Goal: Communication & Community: Answer question/provide support

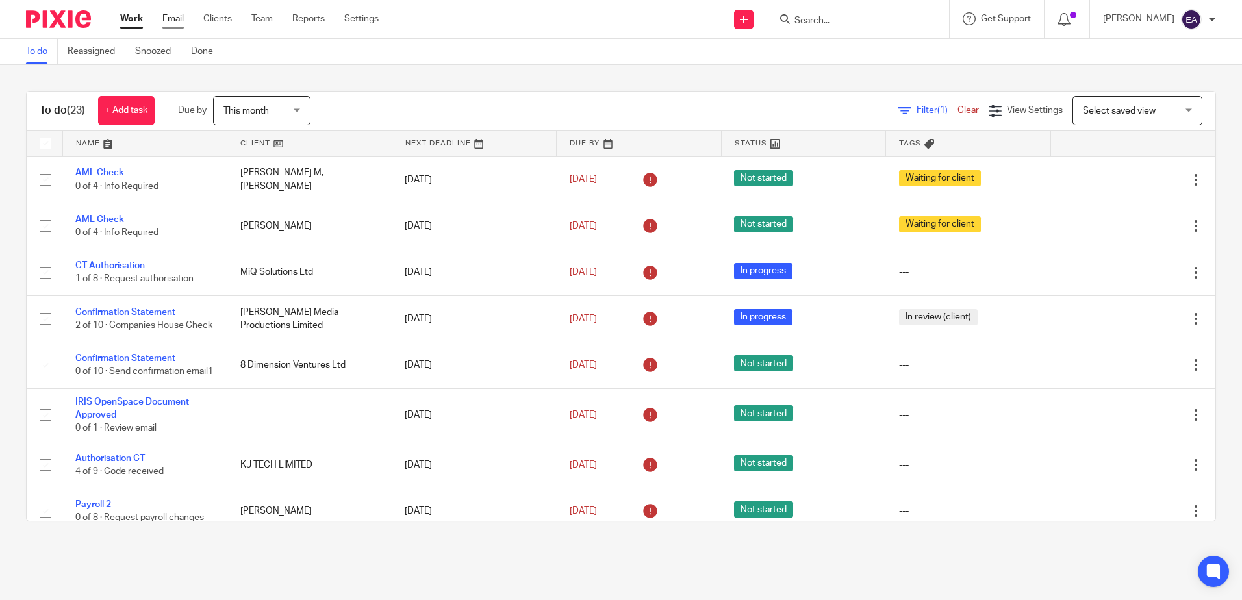
click at [177, 21] on link "Email" at bounding box center [172, 18] width 21 height 13
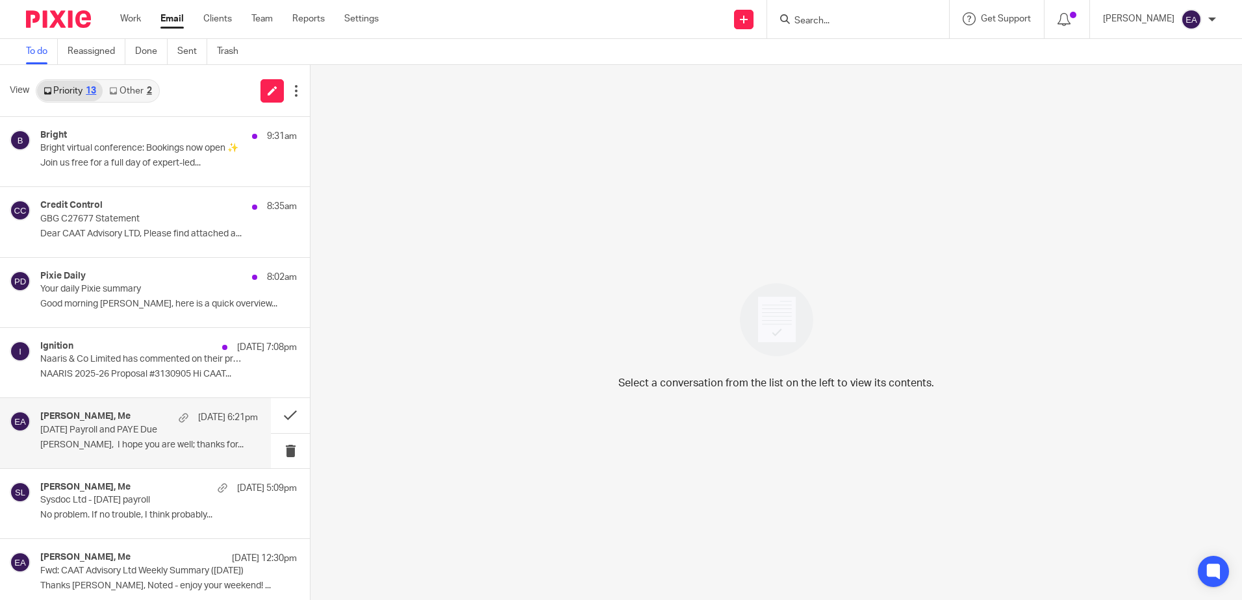
click at [114, 429] on p "August 2025 Payroll and PAYE Due" at bounding box center [127, 430] width 174 height 11
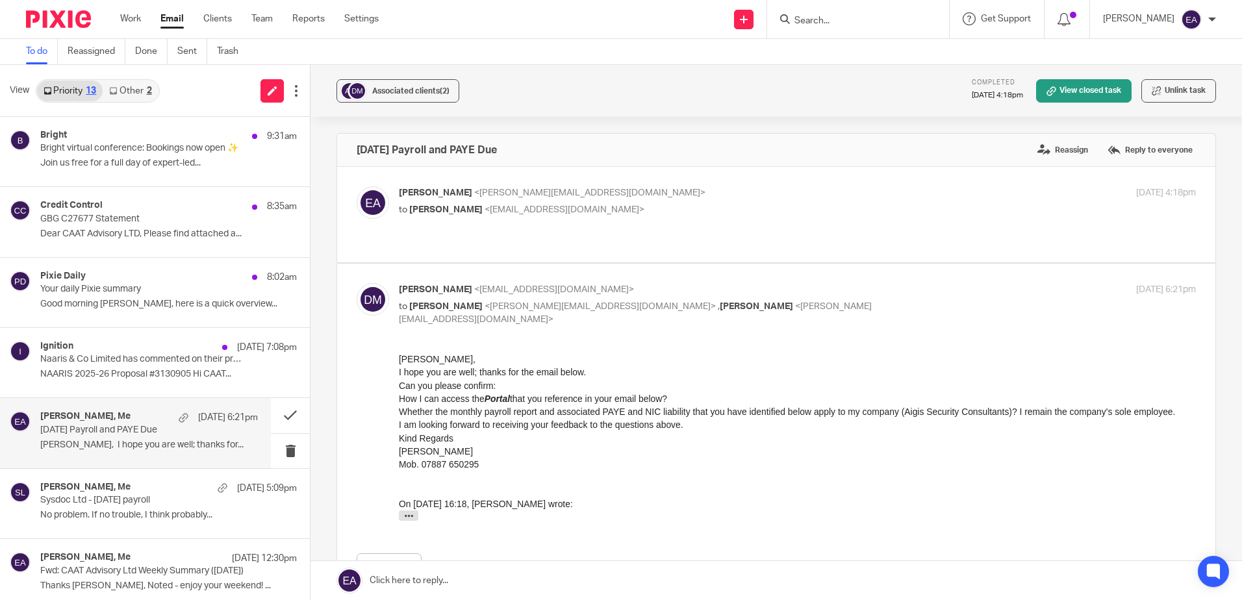
click at [109, 439] on div "Dimitrios Markakis, Me 18 Aug 6:21pm August 2025 Payroll and PAYE Due Elaine, I…" at bounding box center [149, 433] width 218 height 44
click at [400, 582] on link at bounding box center [777, 580] width 932 height 39
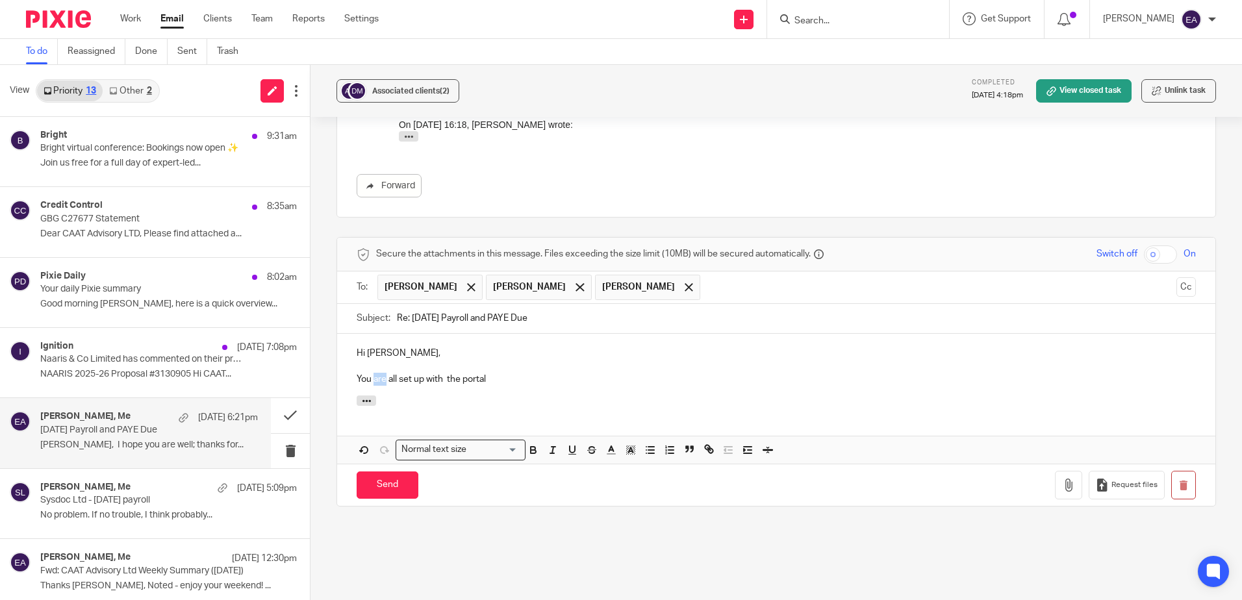
drag, startPoint x: 383, startPoint y: 366, endPoint x: 372, endPoint y: 367, distance: 10.4
click at [372, 373] on p "You are all set up with the portal" at bounding box center [776, 379] width 839 height 13
click at [533, 373] on p "You have been all set up with the portal" at bounding box center [776, 379] width 839 height 13
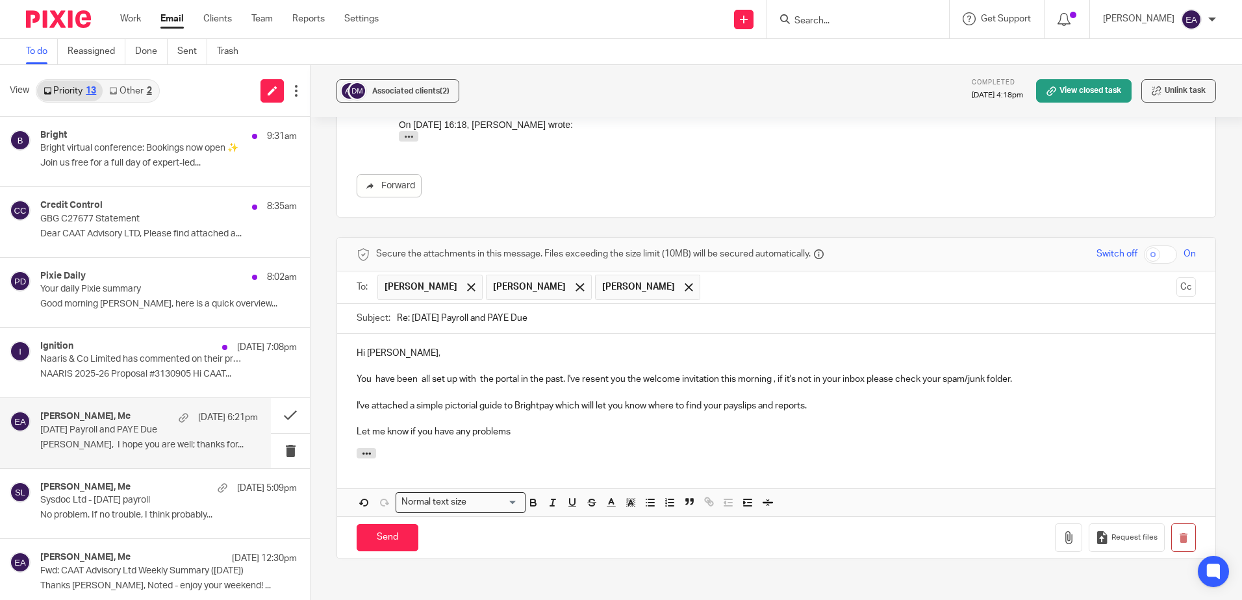
click at [393, 373] on p "You have been all set up with the portal in the past. I've resent you the welco…" at bounding box center [776, 379] width 839 height 13
click at [805, 373] on p "You have already been all set up with the portal in the past. I've resent you t…" at bounding box center [776, 379] width 839 height 13
click at [918, 373] on p "You have already been all set up with the portal in the past. I've resent you t…" at bounding box center [776, 379] width 839 height 13
drag, startPoint x: 971, startPoint y: 365, endPoint x: 960, endPoint y: 364, distance: 11.8
click at [960, 373] on p "You have already been all set up with the portal in the past. I've resent you t…" at bounding box center [776, 379] width 839 height 13
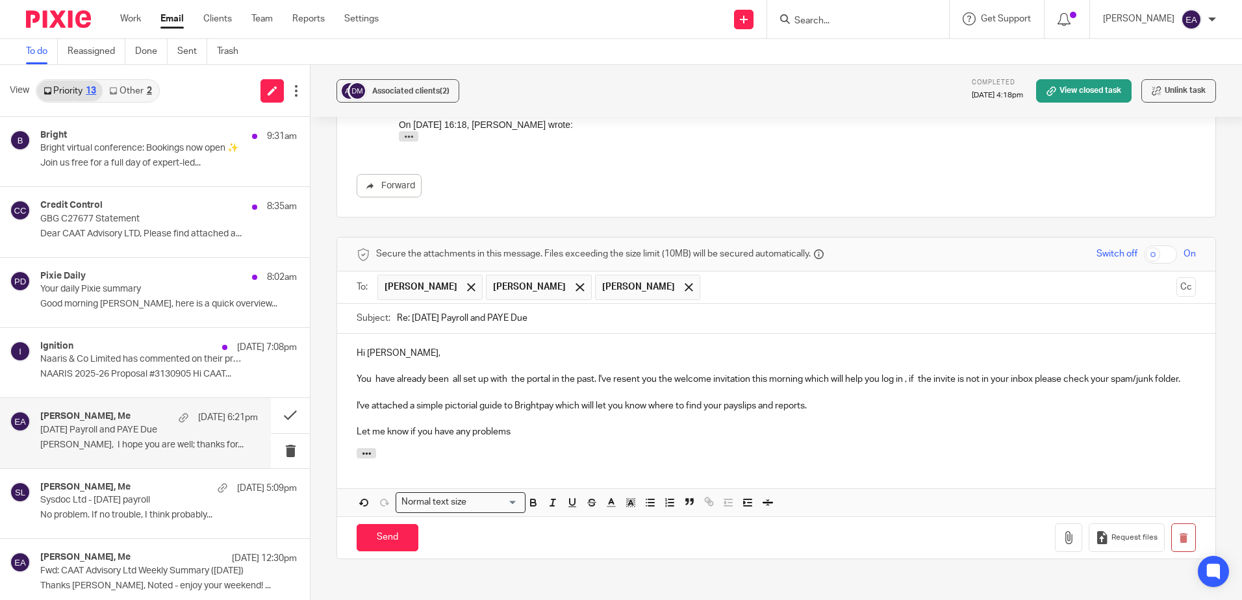
click at [377, 381] on p "You have already been all set up with the portal in the past. I've resent you t…" at bounding box center [776, 379] width 839 height 13
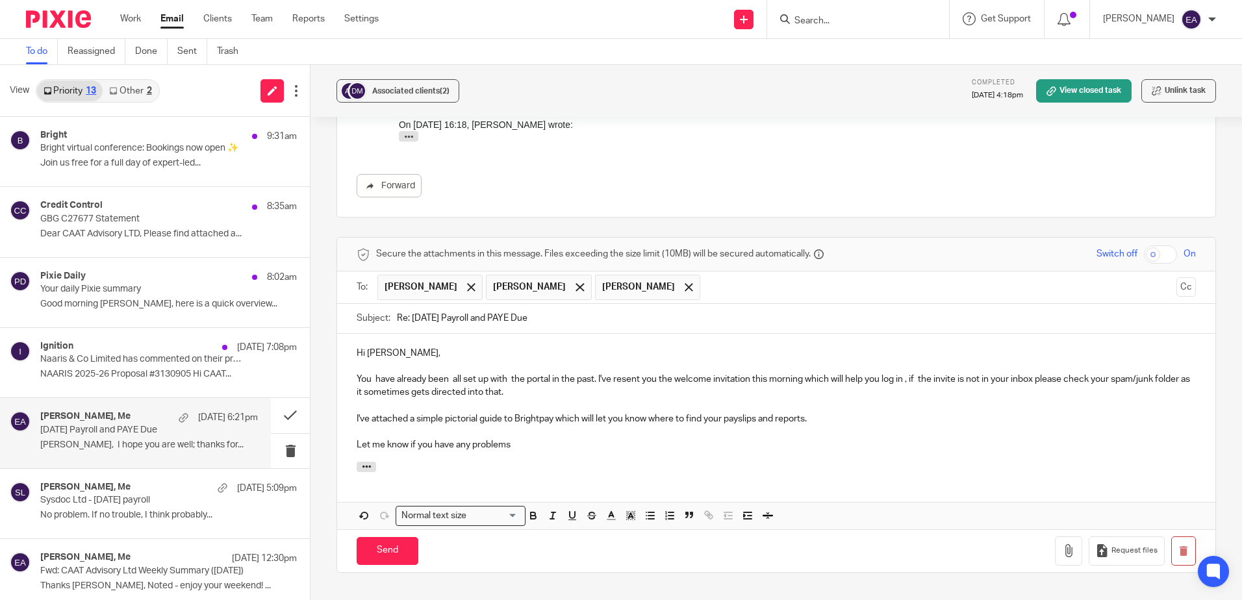
click at [808, 413] on p "I've attached a simple pictorial guide to Brightpay which will let you know whe…" at bounding box center [776, 419] width 839 height 13
click at [1062, 544] on icon "button" at bounding box center [1068, 550] width 13 height 13
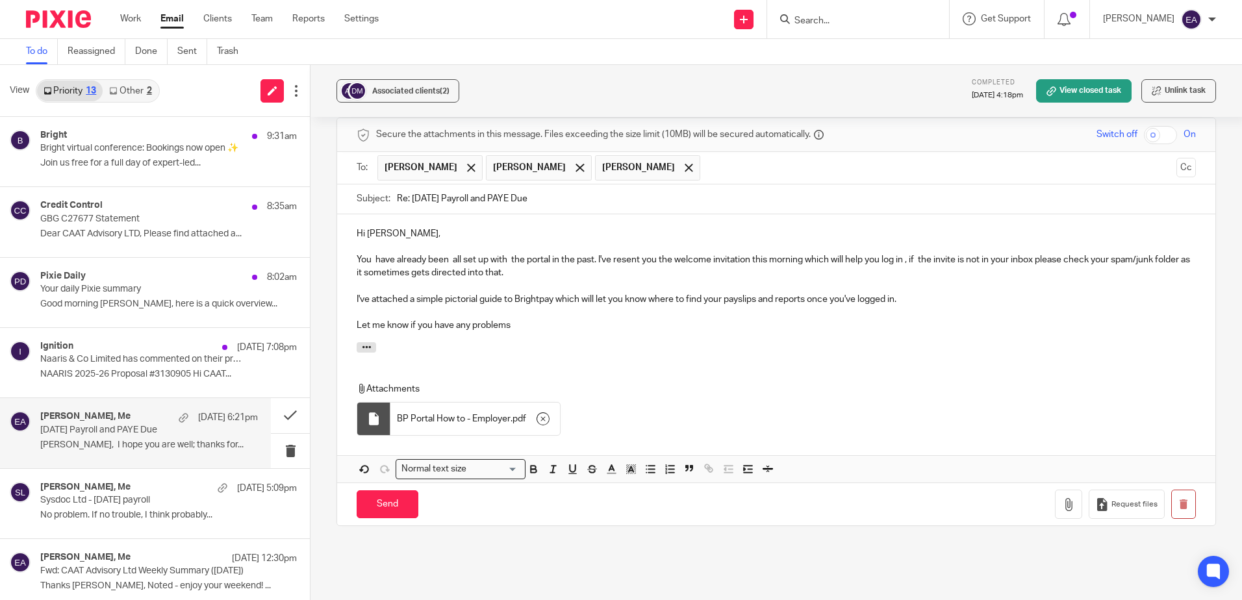
scroll to position [509, 0]
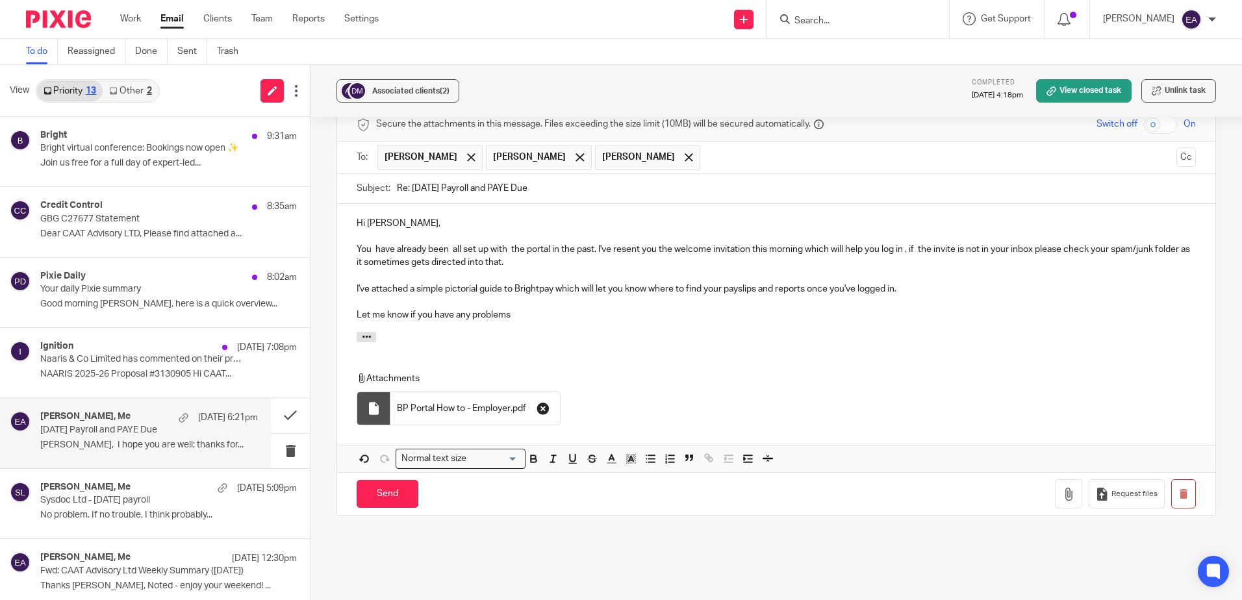
click at [541, 402] on icon "button" at bounding box center [543, 408] width 13 height 13
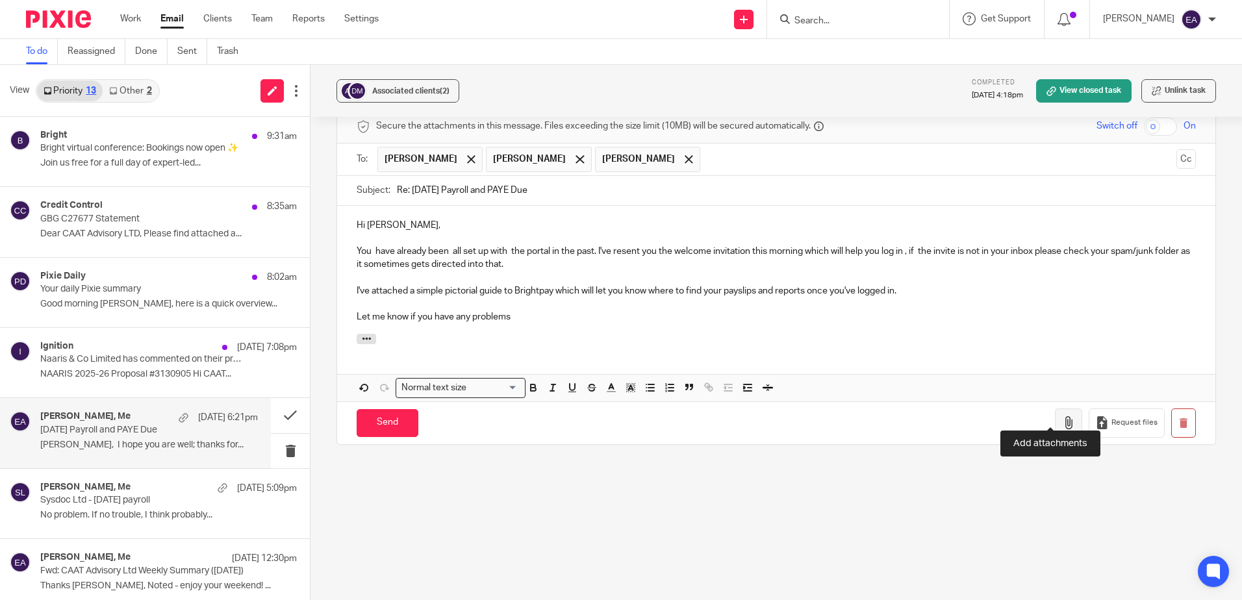
click at [1055, 419] on button "button" at bounding box center [1068, 423] width 27 height 29
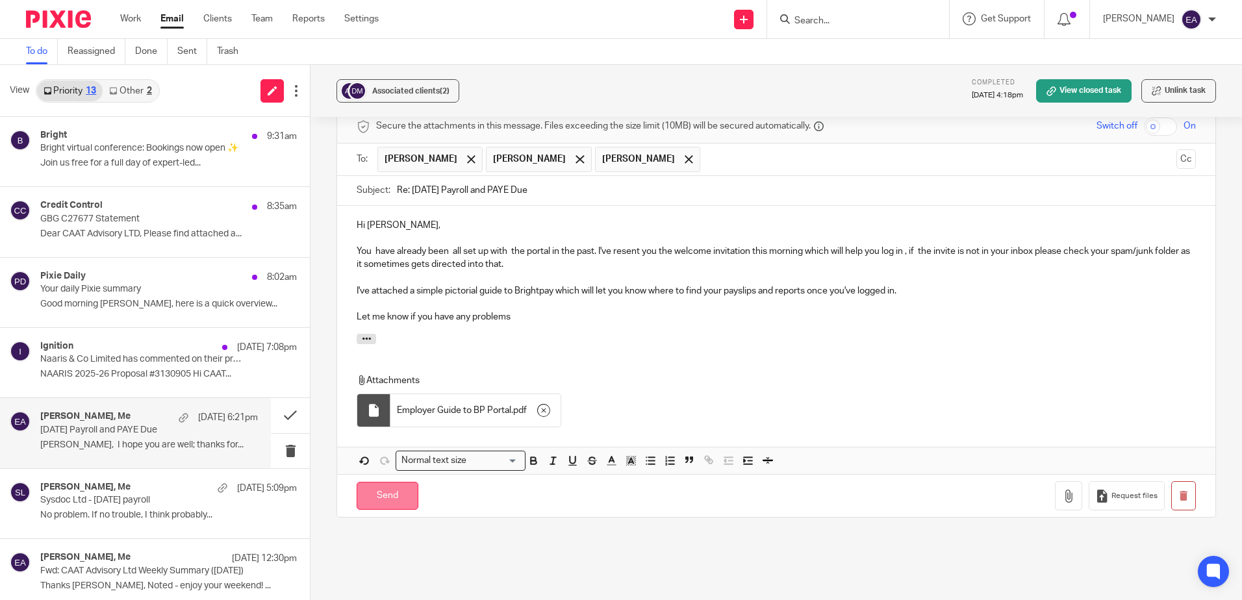
click at [392, 482] on input "Send" at bounding box center [388, 496] width 62 height 28
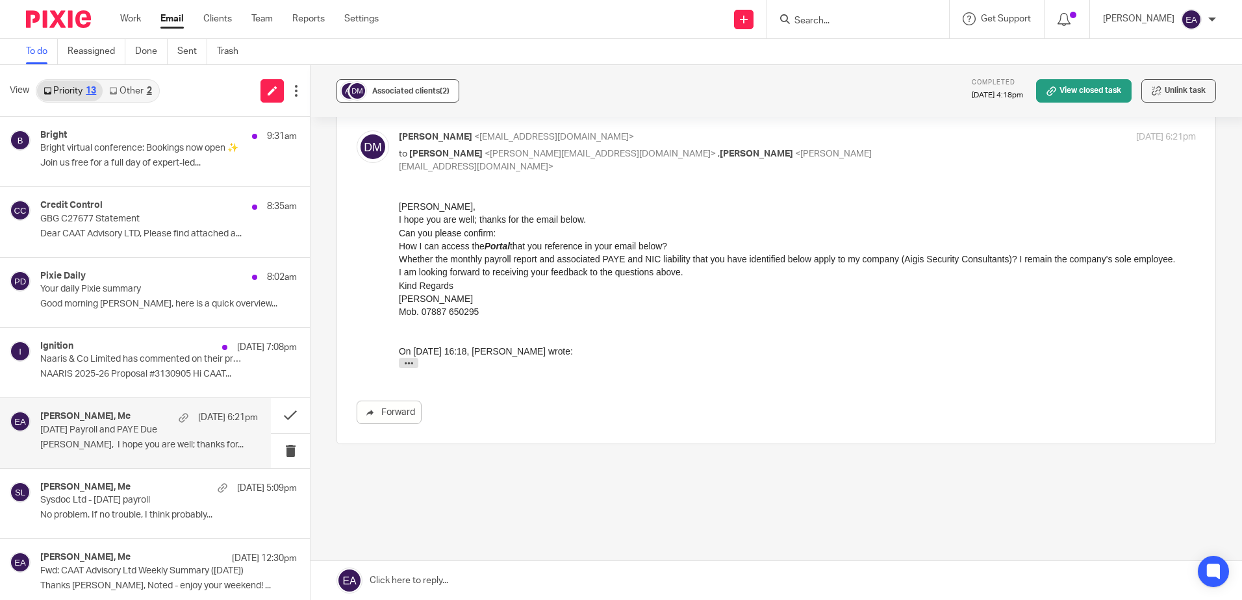
click at [379, 94] on span "Associated clients (2)" at bounding box center [410, 91] width 77 height 8
click at [130, 433] on p "August 2025 Payroll and PAYE Due" at bounding box center [127, 430] width 174 height 11
click at [277, 416] on button at bounding box center [290, 415] width 39 height 34
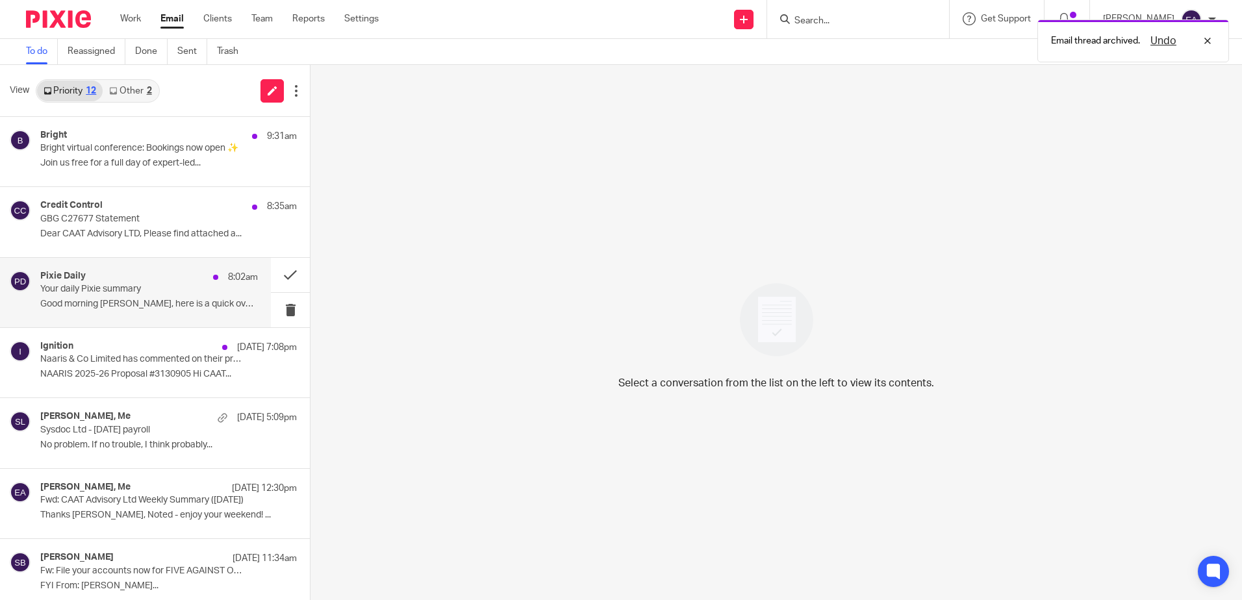
click at [183, 304] on p "Good morning Elaine, here is a quick overview..." at bounding box center [149, 304] width 218 height 11
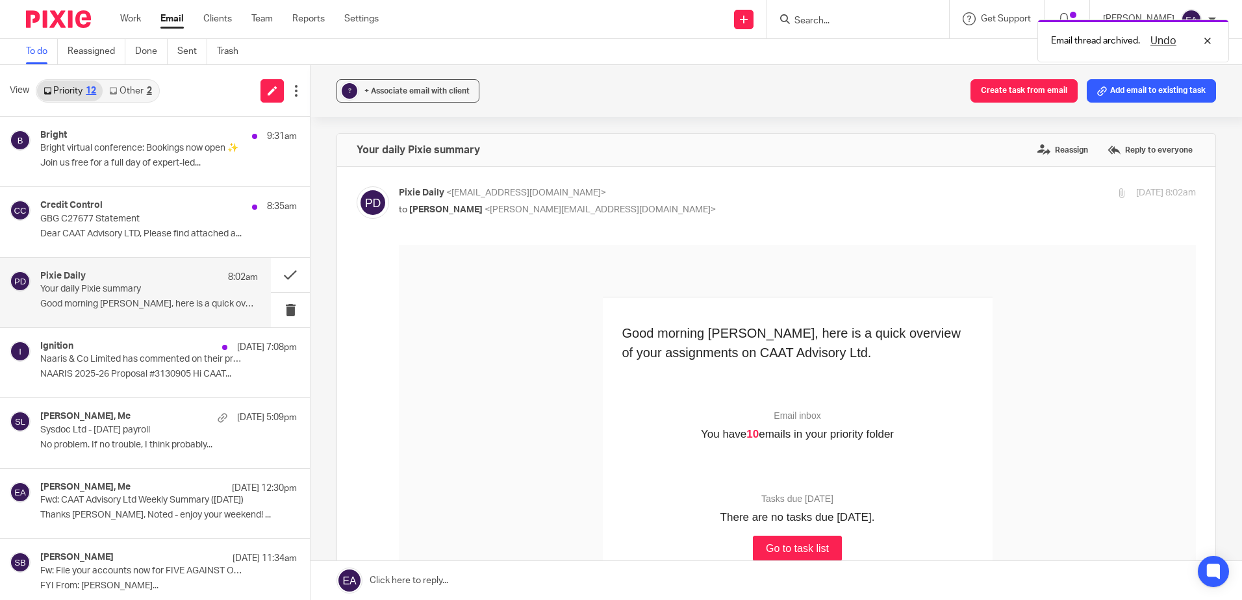
scroll to position [0, 0]
click at [411, 97] on div "+ Associate email with client" at bounding box center [416, 90] width 105 height 13
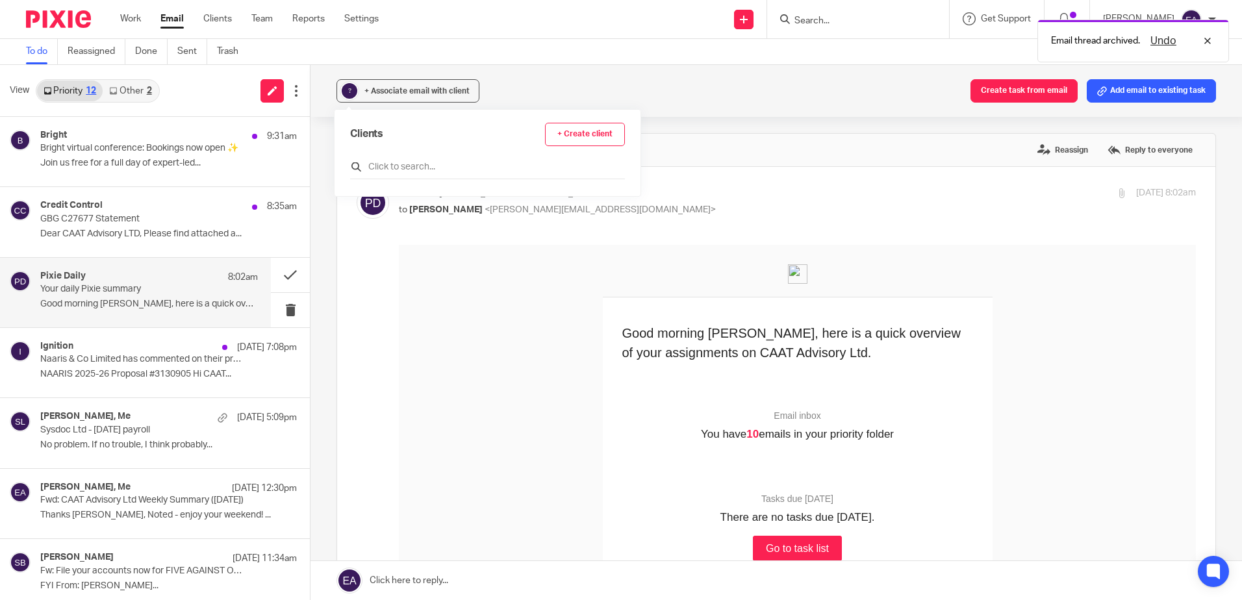
click at [424, 170] on input "text" at bounding box center [487, 166] width 275 height 13
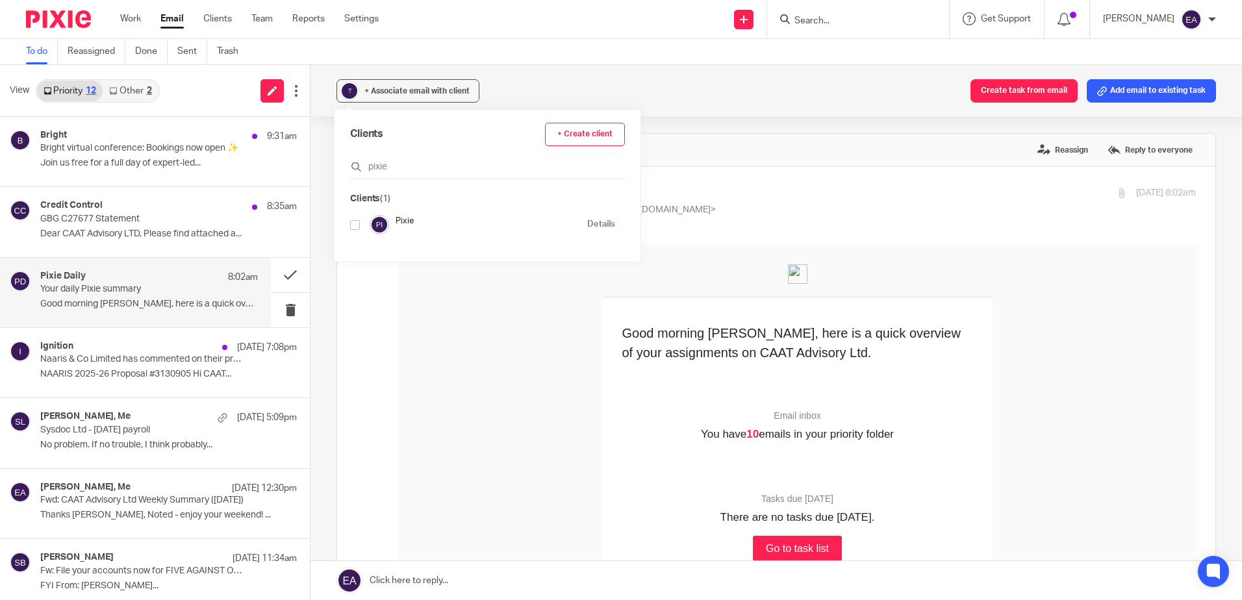
type input "pixie"
click at [355, 227] on input "checkbox" at bounding box center [355, 225] width 10 height 10
checkbox input "true"
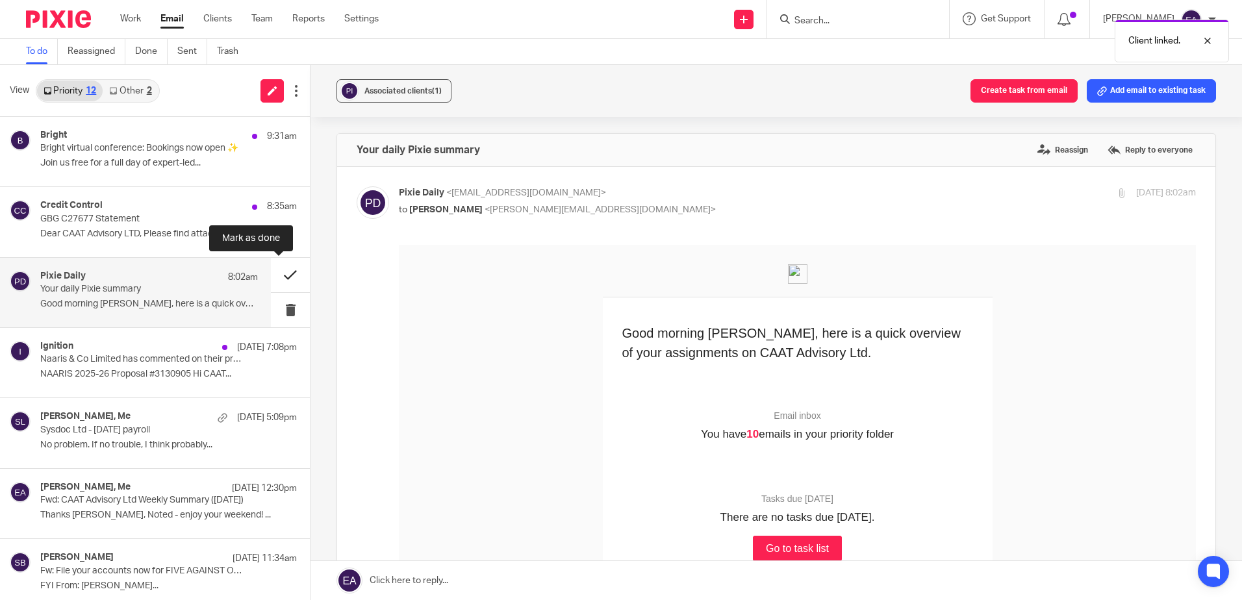
click at [277, 275] on button at bounding box center [290, 275] width 39 height 34
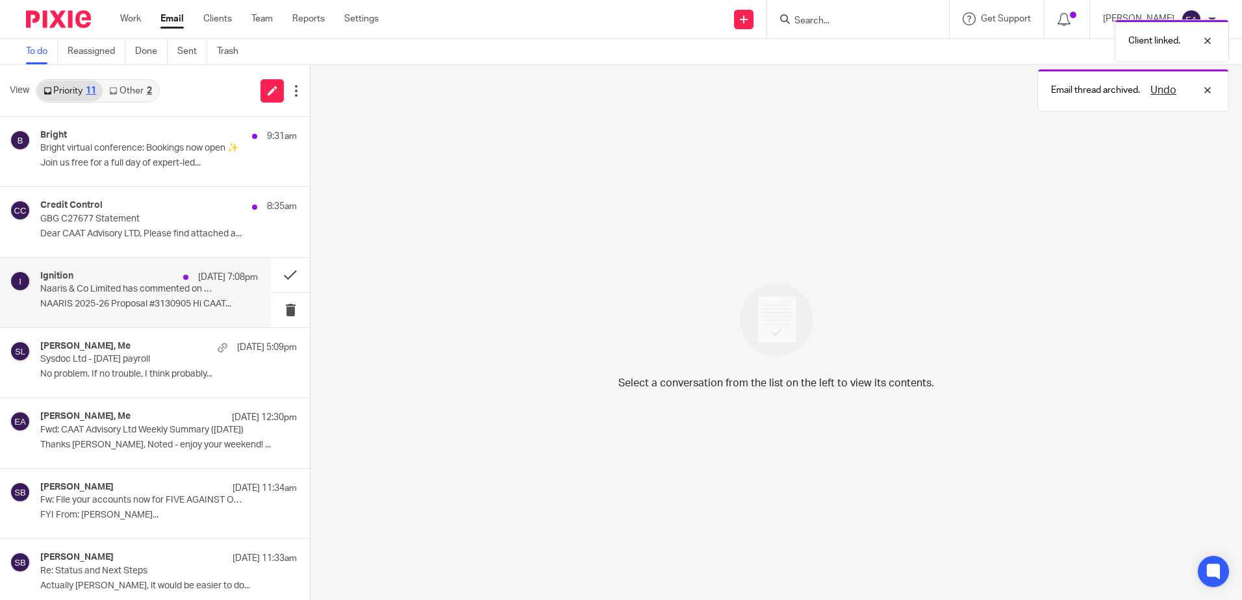
click at [114, 288] on p "Naaris & Co Limited has commented on their proposal (#3130905)" at bounding box center [127, 289] width 174 height 11
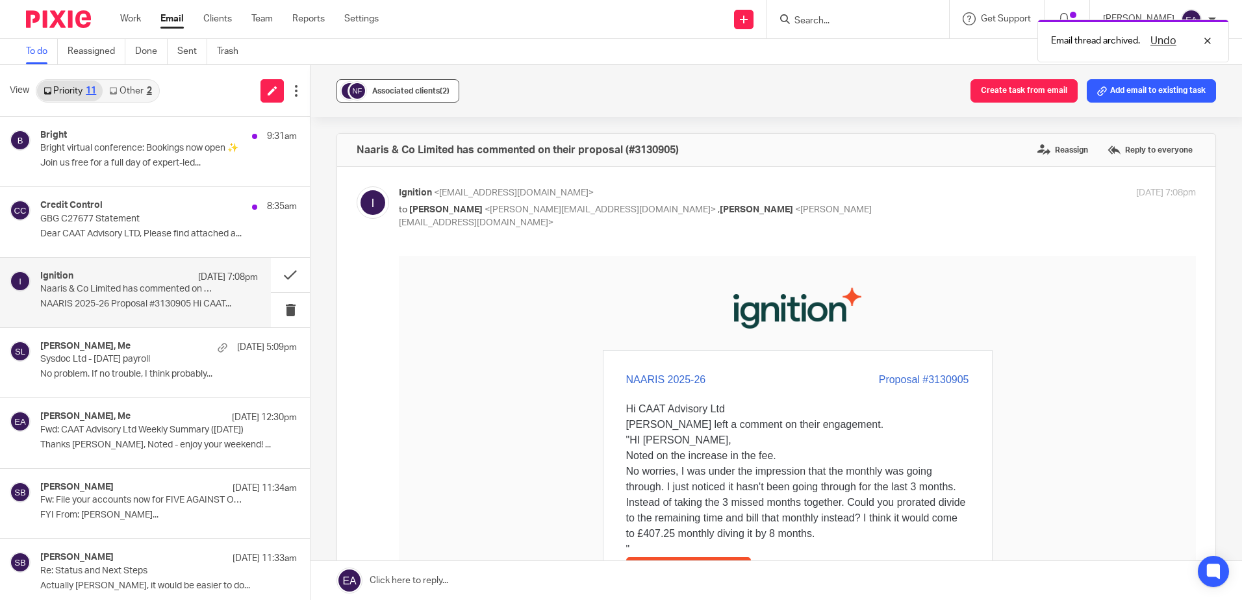
click at [374, 93] on span "Associated clients (2)" at bounding box center [410, 91] width 77 height 8
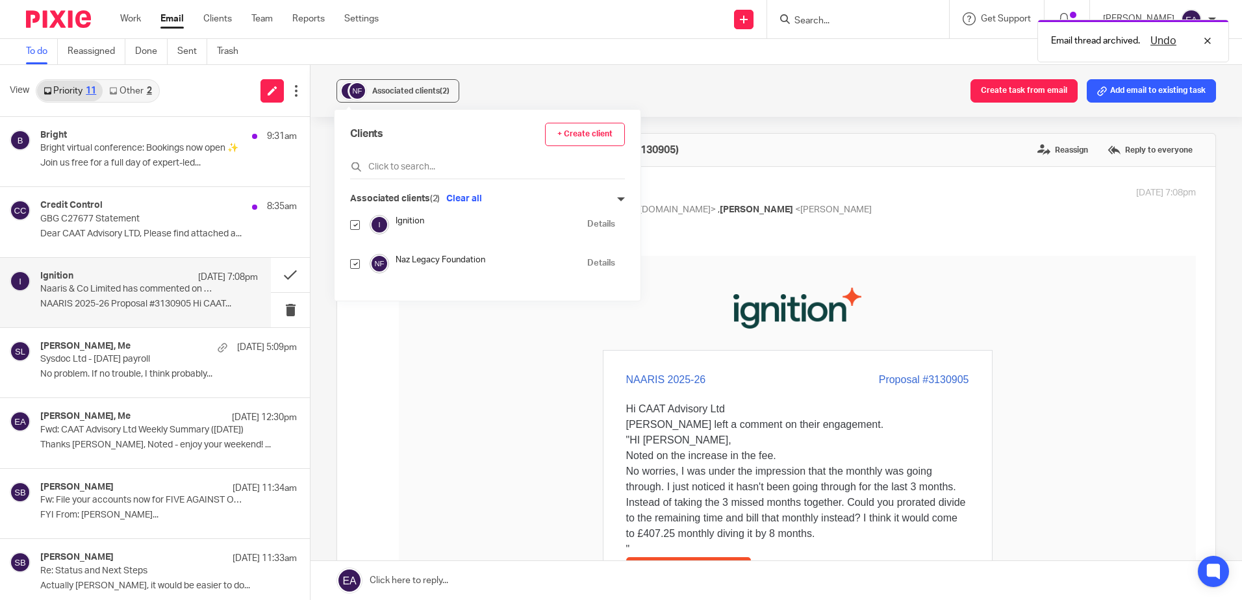
click at [401, 229] on div "Ignition" at bounding box center [492, 224] width 192 height 19
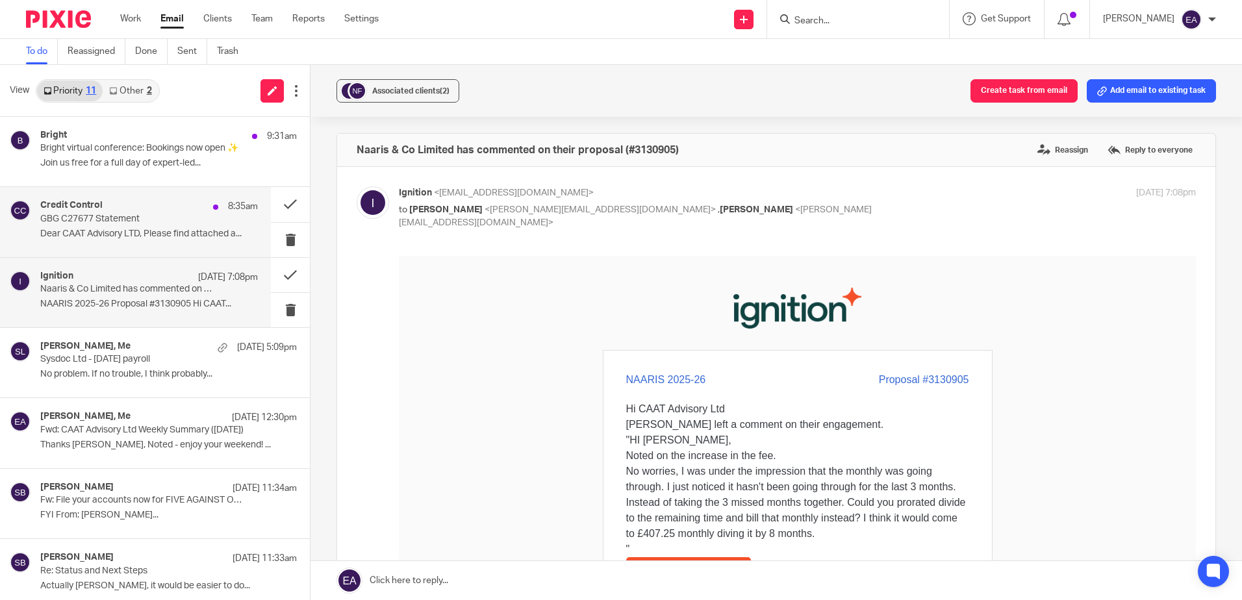
click at [116, 238] on p "Dear CAAT Advisory LTD, Please find attached a..." at bounding box center [149, 234] width 218 height 11
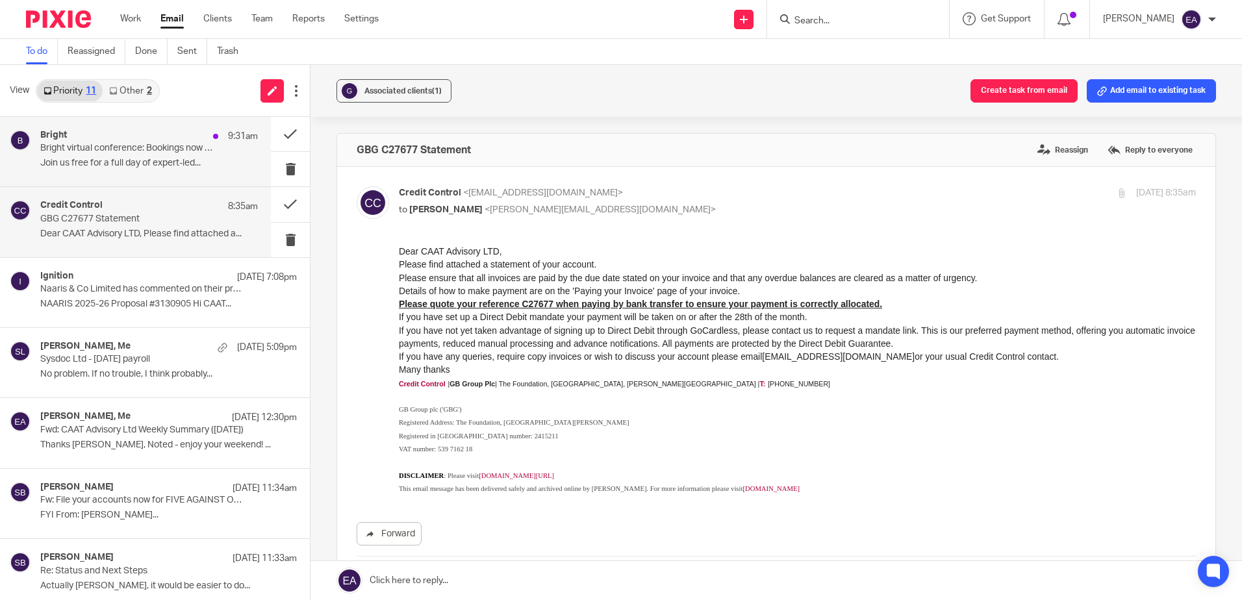
click at [125, 160] on p "Join us free for a full day of expert-led..." at bounding box center [149, 163] width 218 height 11
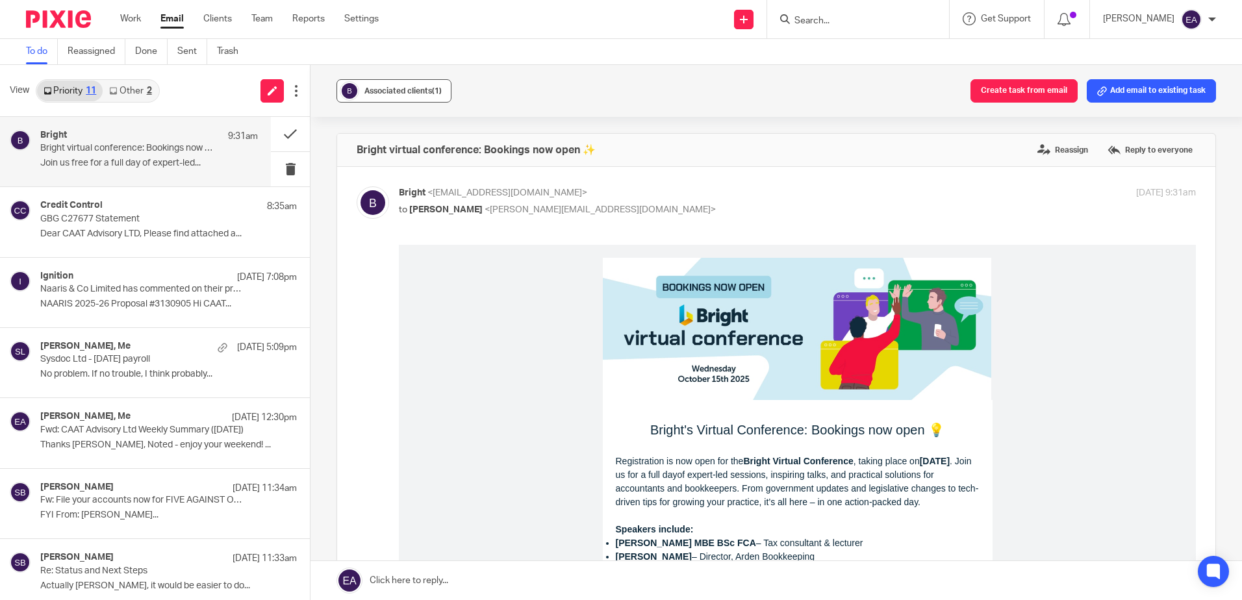
click at [396, 96] on div "Associated clients (1)" at bounding box center [402, 90] width 77 height 13
click at [280, 139] on button at bounding box center [290, 134] width 39 height 34
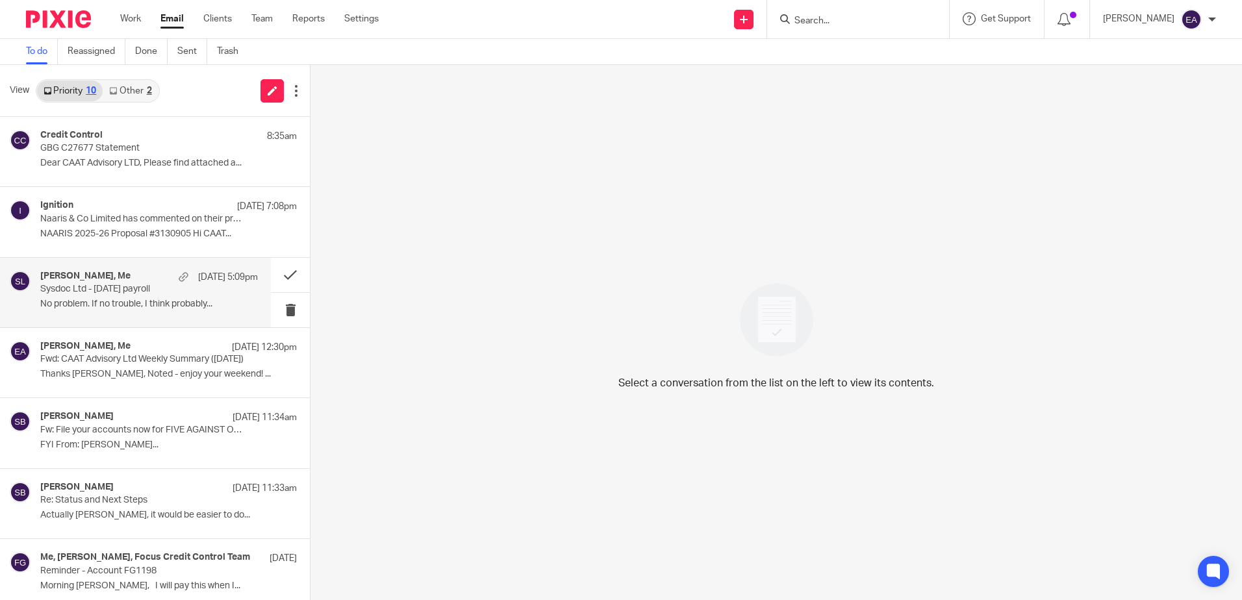
click at [102, 314] on div "Alex Messam, Me 18 Aug 5:09pm Sysdoc Ltd - Aug25 payroll No problem. If no trou…" at bounding box center [149, 293] width 218 height 44
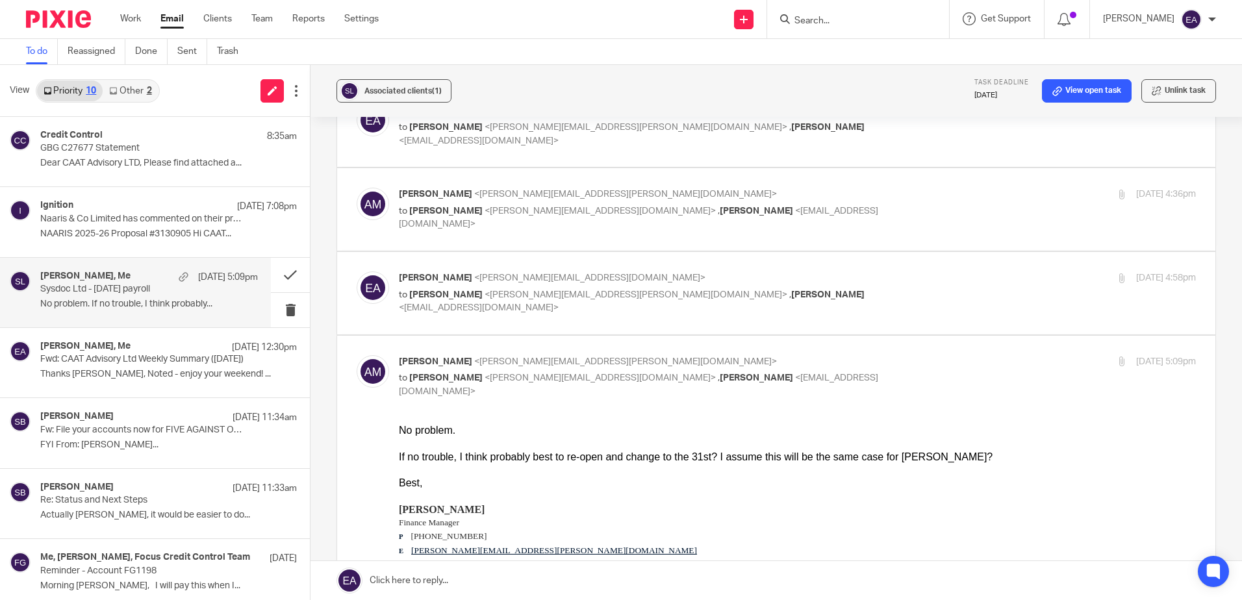
scroll to position [325, 0]
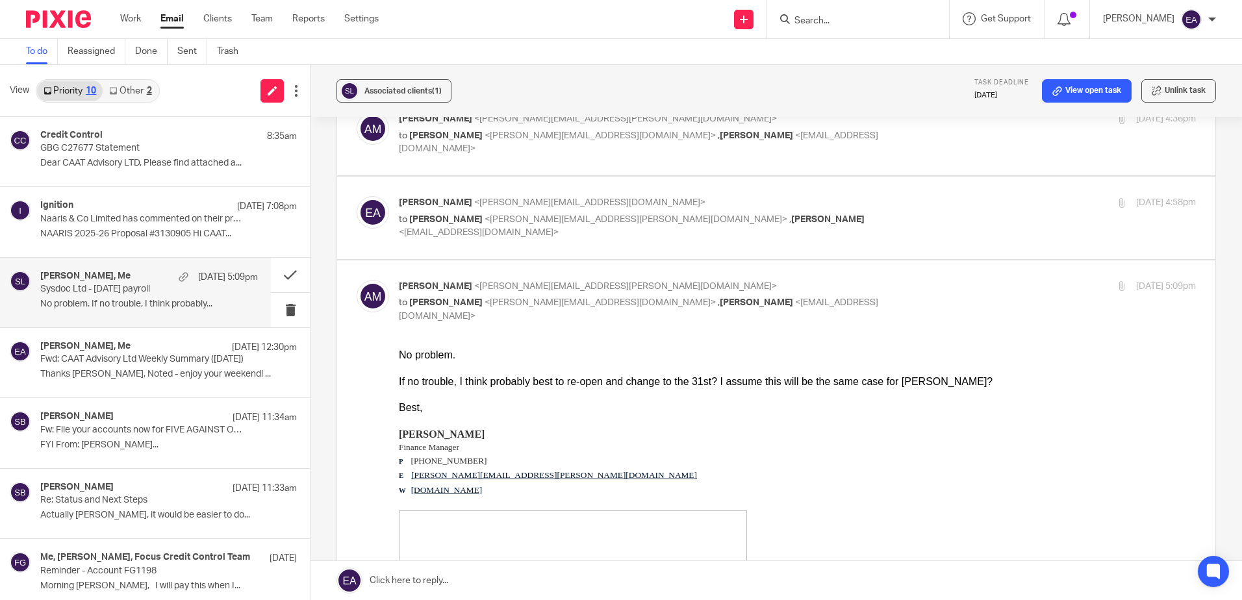
click at [121, 90] on link "Other 2" at bounding box center [130, 91] width 55 height 21
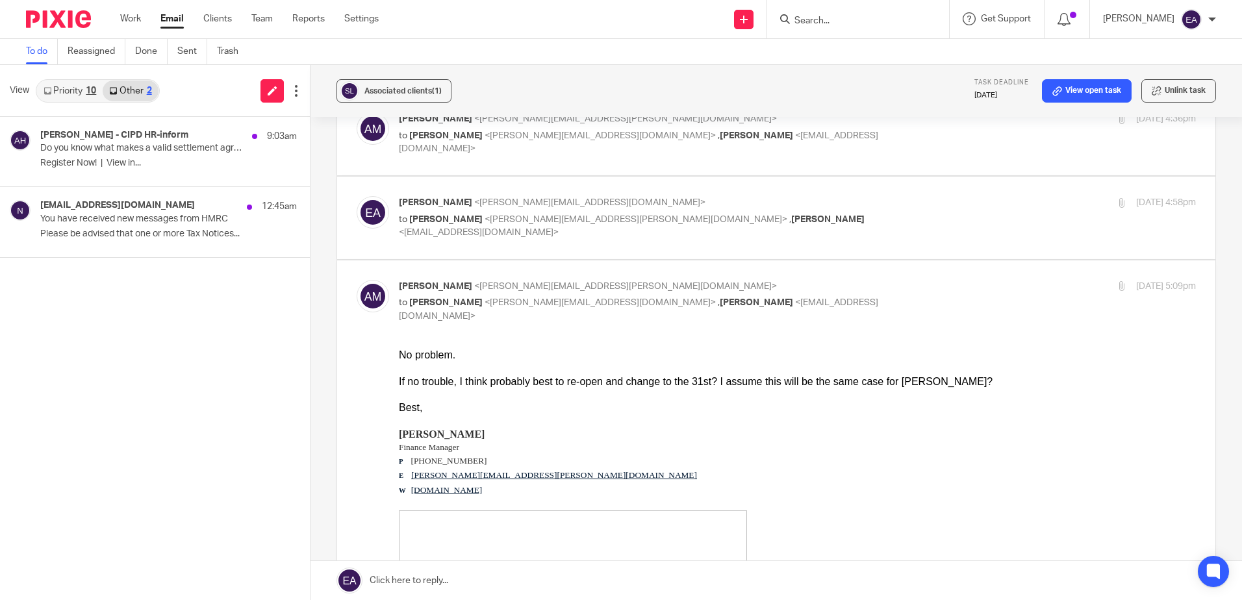
click at [64, 99] on link "Priority 10" at bounding box center [70, 91] width 66 height 21
